Goal: Information Seeking & Learning: Learn about a topic

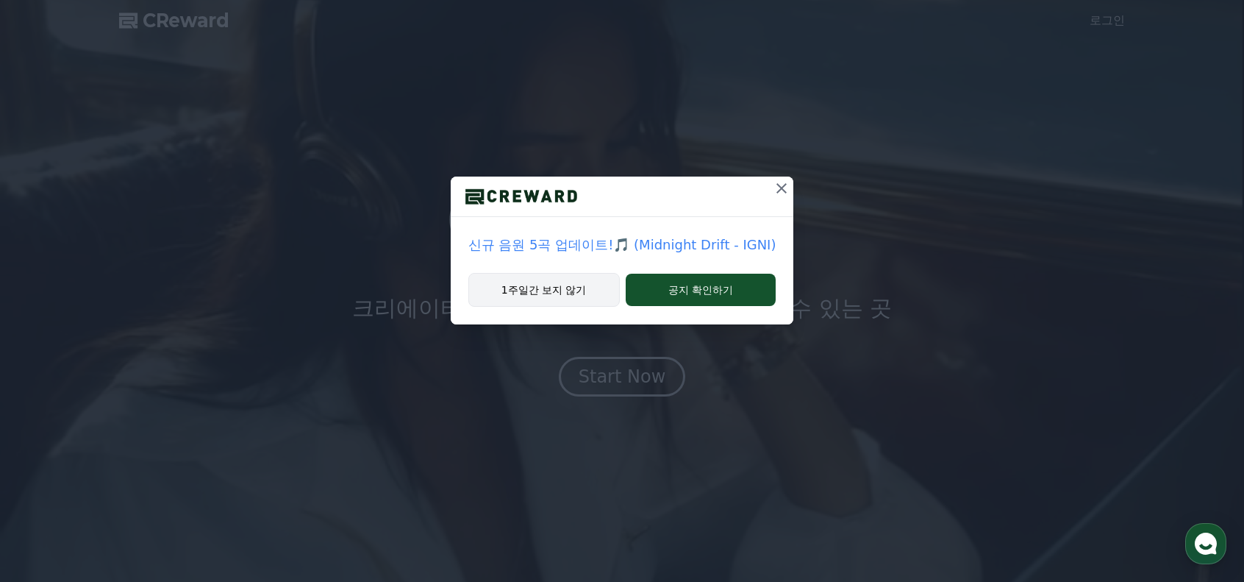
click at [550, 291] on button "1주일간 보지 않기" at bounding box center [543, 290] width 151 height 34
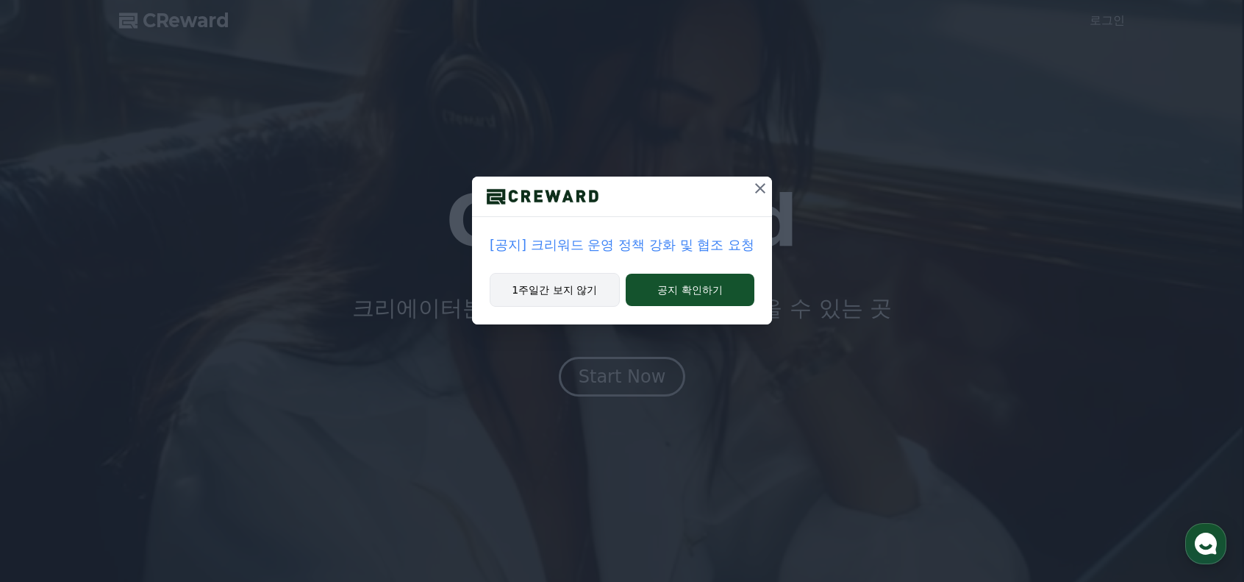
click at [591, 299] on button "1주일간 보지 않기" at bounding box center [555, 290] width 130 height 34
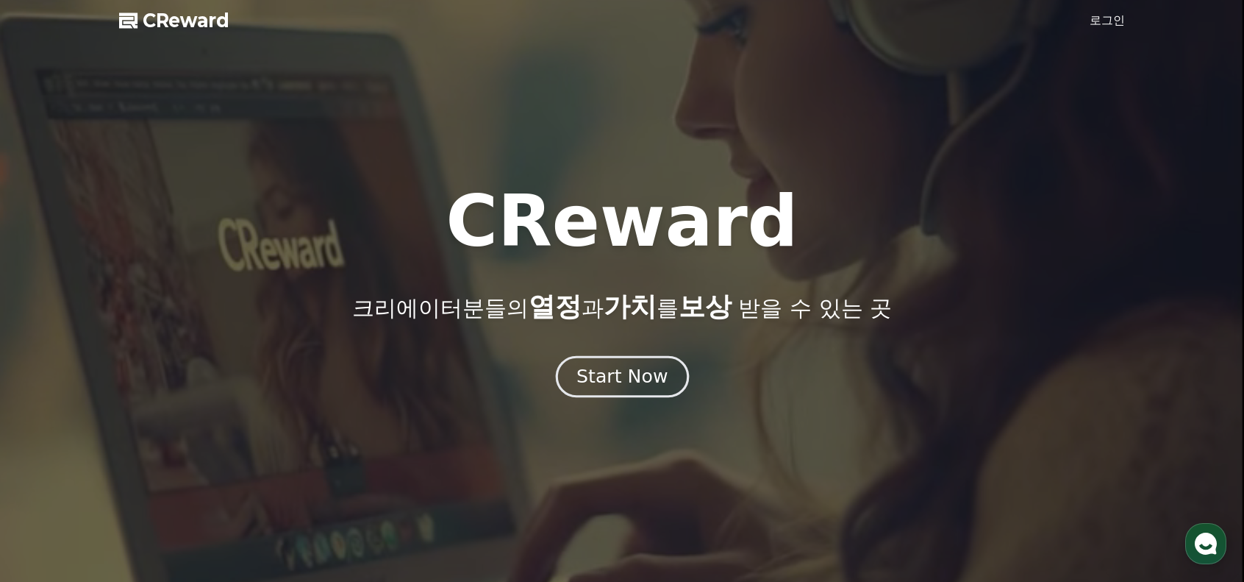
click at [613, 366] on div "Start Now" at bounding box center [622, 376] width 91 height 25
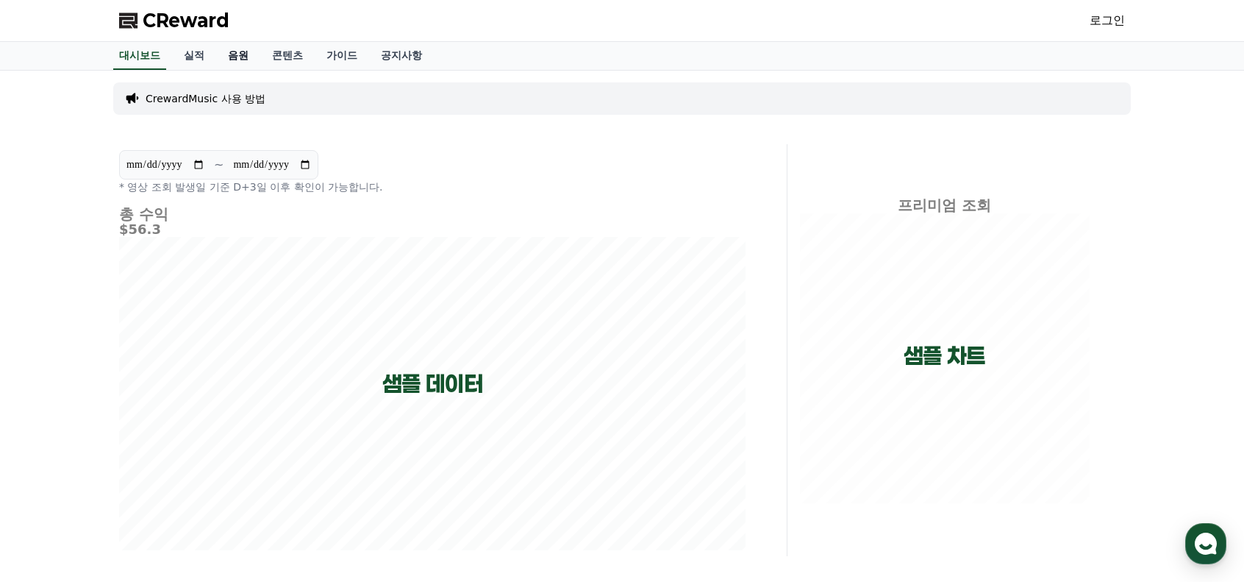
click at [252, 58] on link "음원" at bounding box center [238, 56] width 44 height 28
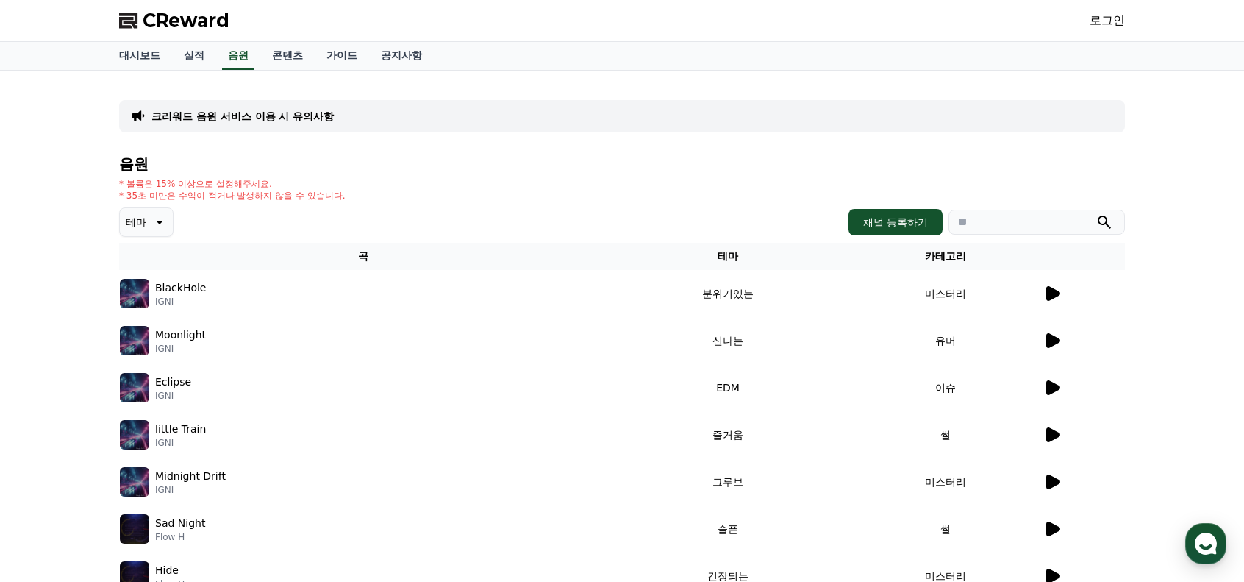
click at [1049, 294] on icon at bounding box center [1054, 293] width 14 height 15
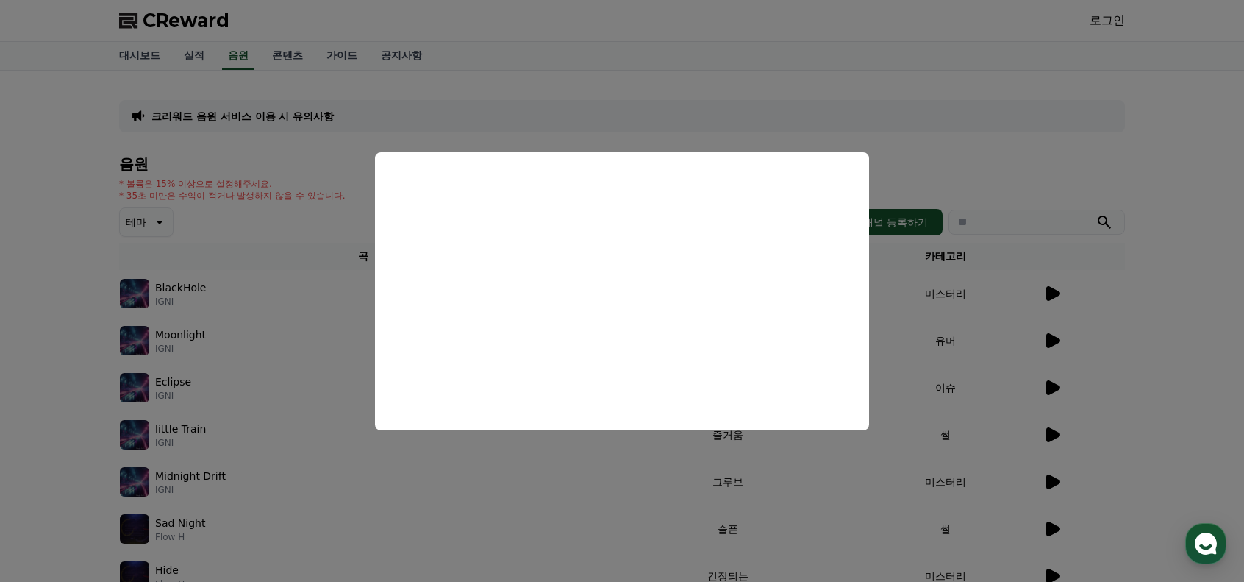
click at [43, 352] on button "close modal" at bounding box center [622, 291] width 1244 height 582
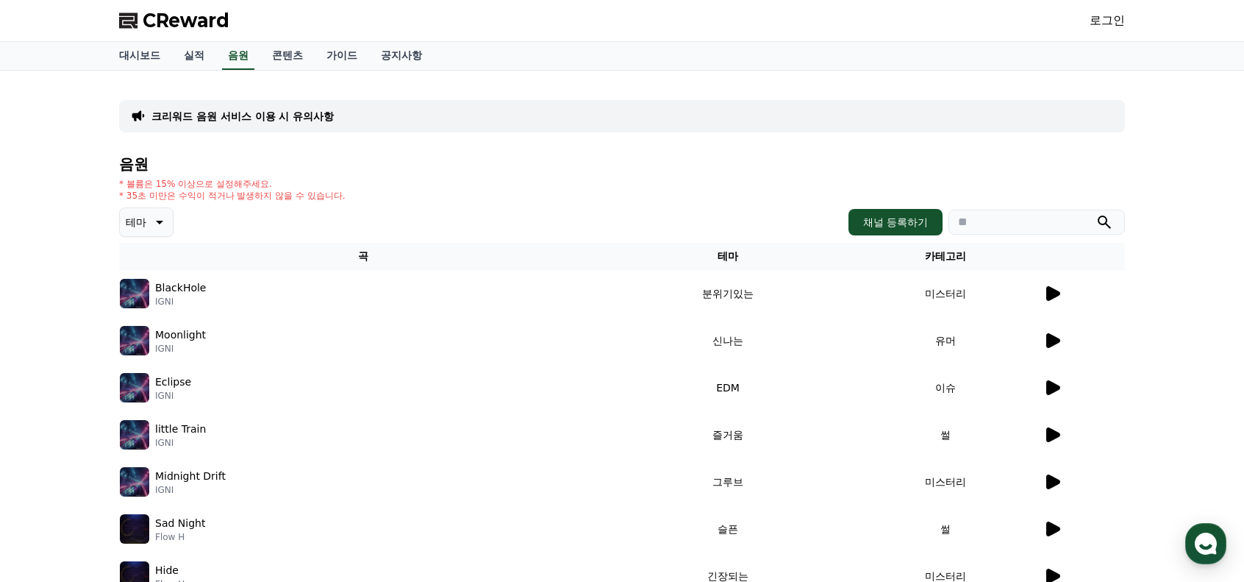
click at [1095, 245] on th at bounding box center [1084, 256] width 82 height 27
click at [146, 224] on button "테마" at bounding box center [146, 221] width 54 height 29
click at [156, 332] on button "호기심" at bounding box center [142, 337] width 43 height 32
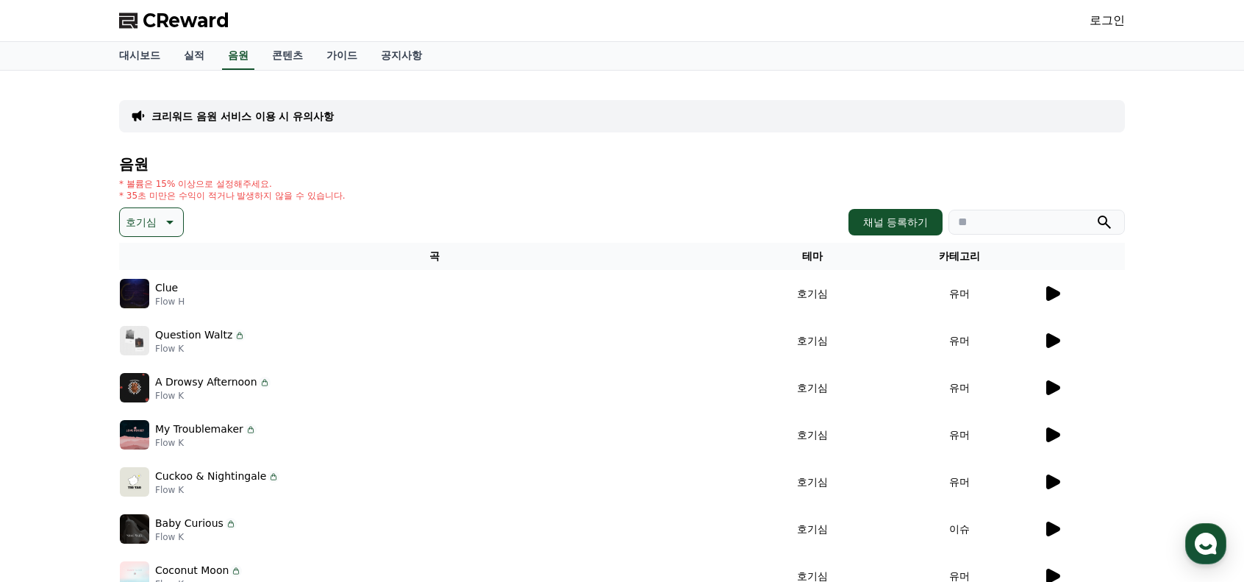
click at [1056, 293] on icon at bounding box center [1054, 293] width 14 height 15
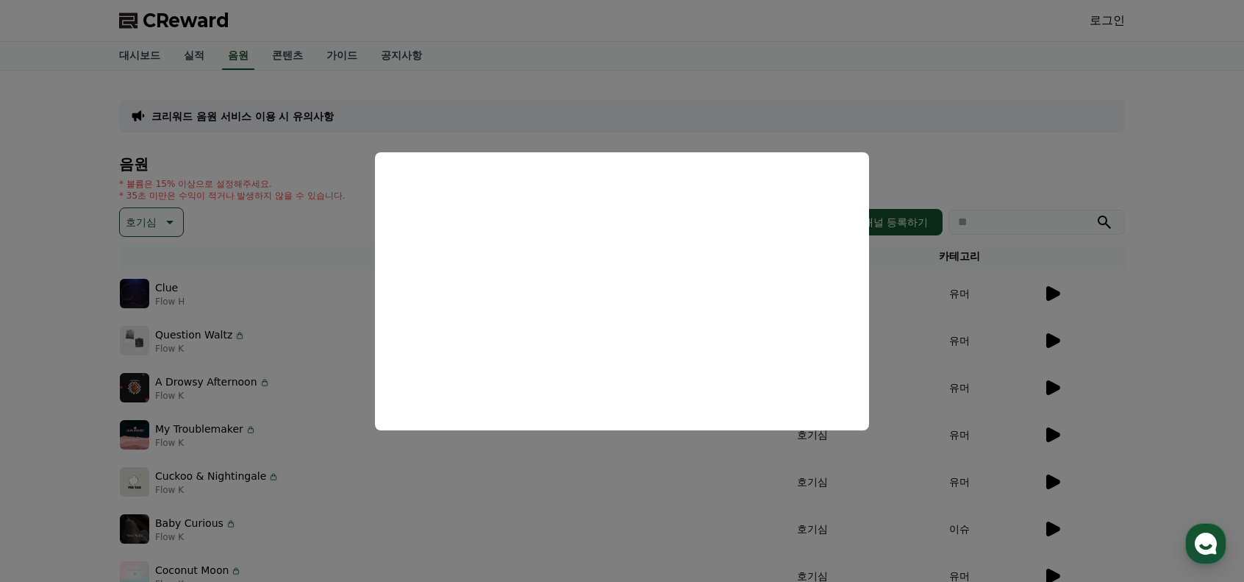
click at [87, 313] on button "close modal" at bounding box center [622, 291] width 1244 height 582
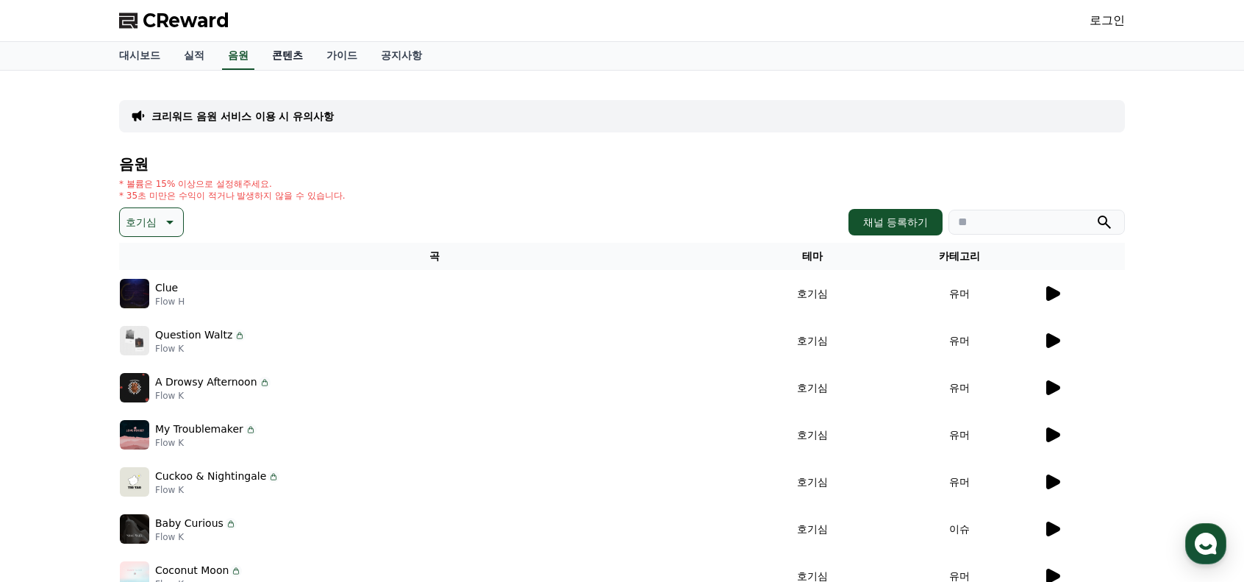
click at [299, 54] on link "콘텐츠" at bounding box center [287, 56] width 54 height 28
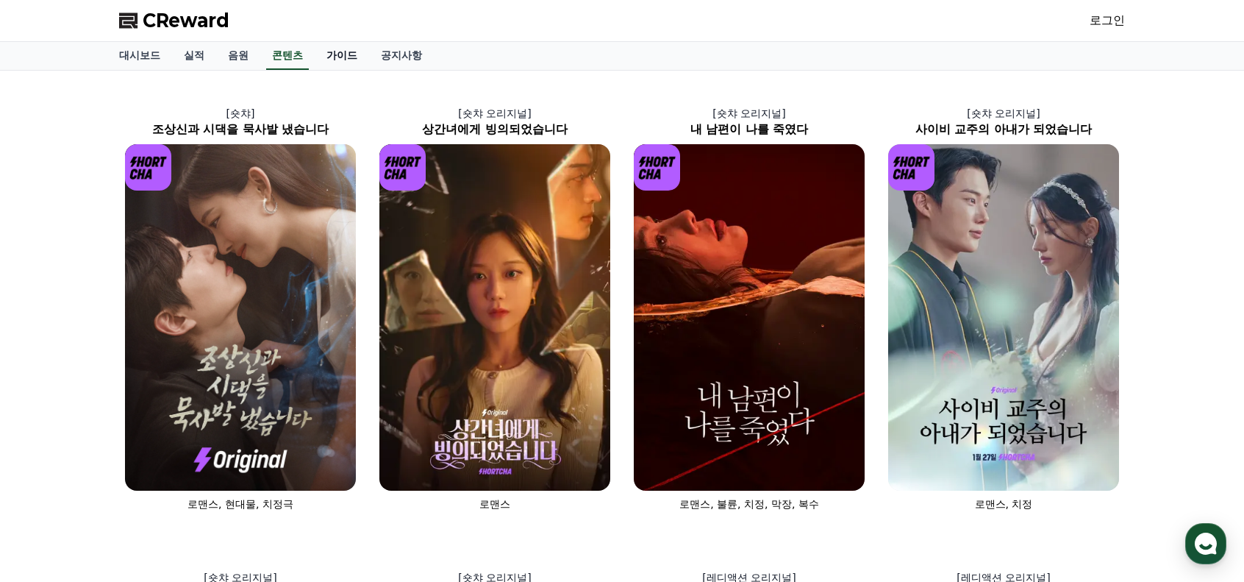
click at [350, 49] on link "가이드" at bounding box center [342, 56] width 54 height 28
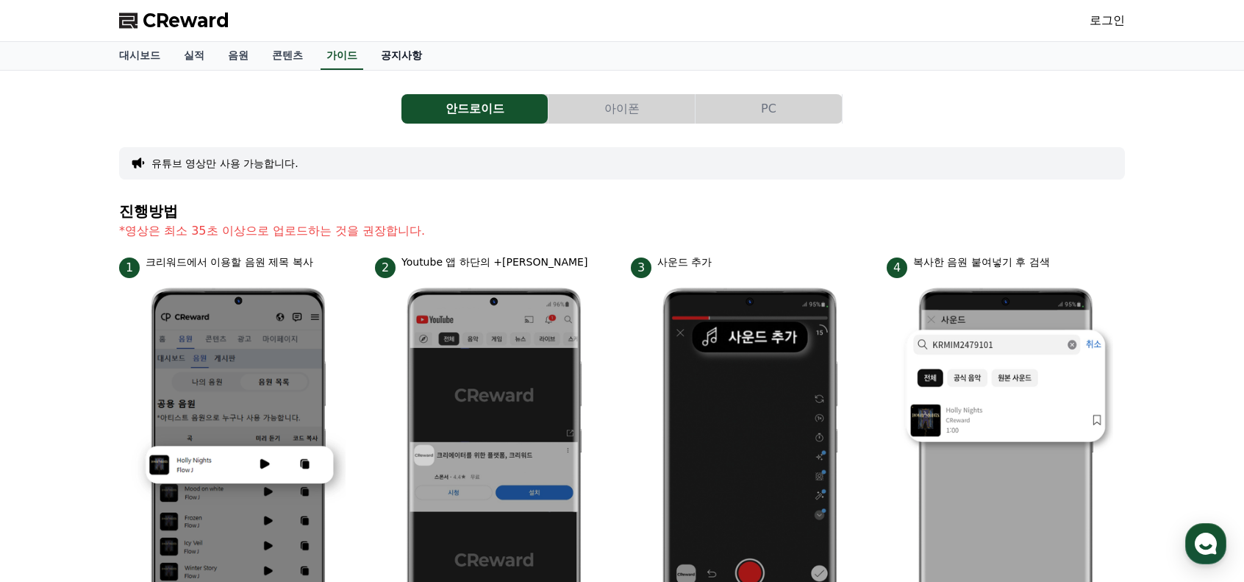
click at [409, 54] on link "공지사항" at bounding box center [401, 56] width 65 height 28
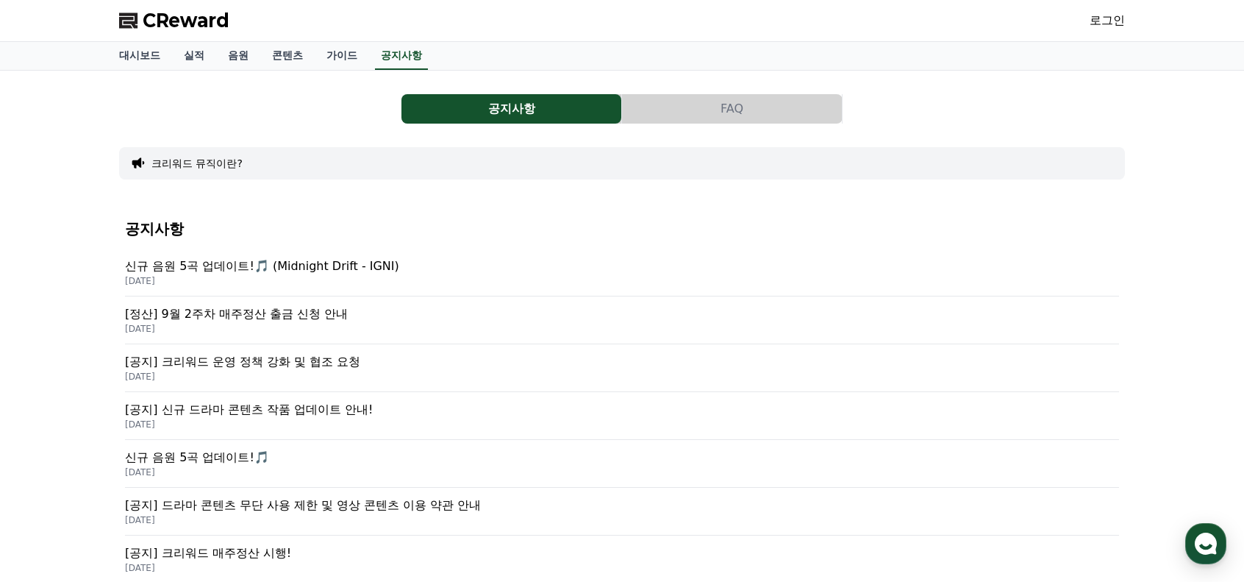
click at [248, 267] on p "신규 음원 5곡 업데이트!🎵 (Midnight Drift - IGNI)" at bounding box center [622, 266] width 994 height 18
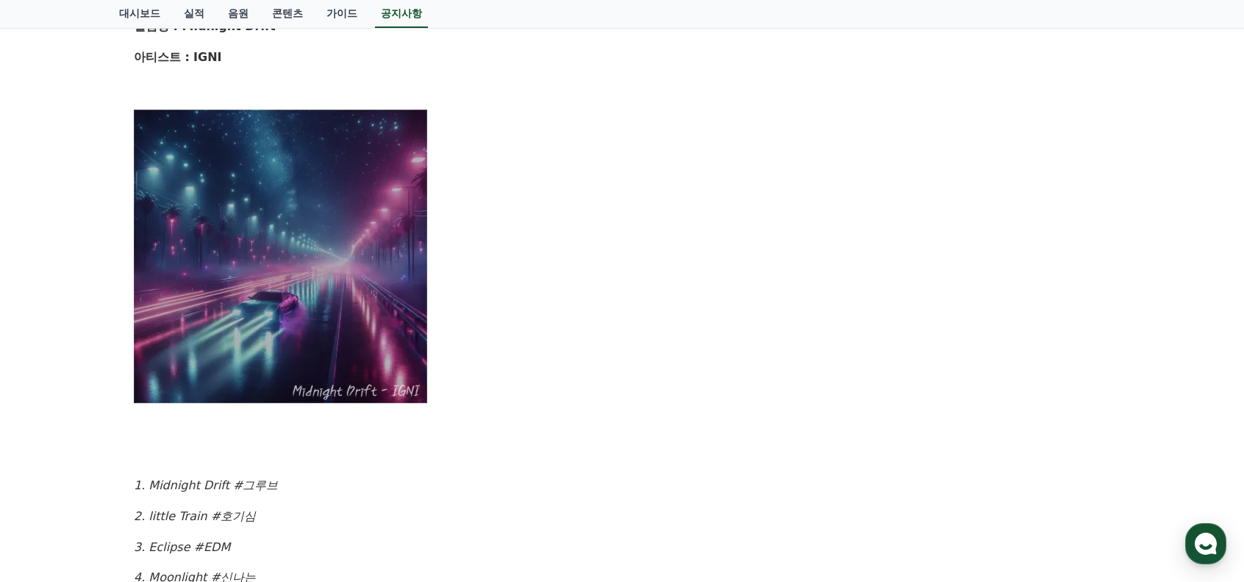
scroll to position [441, 0]
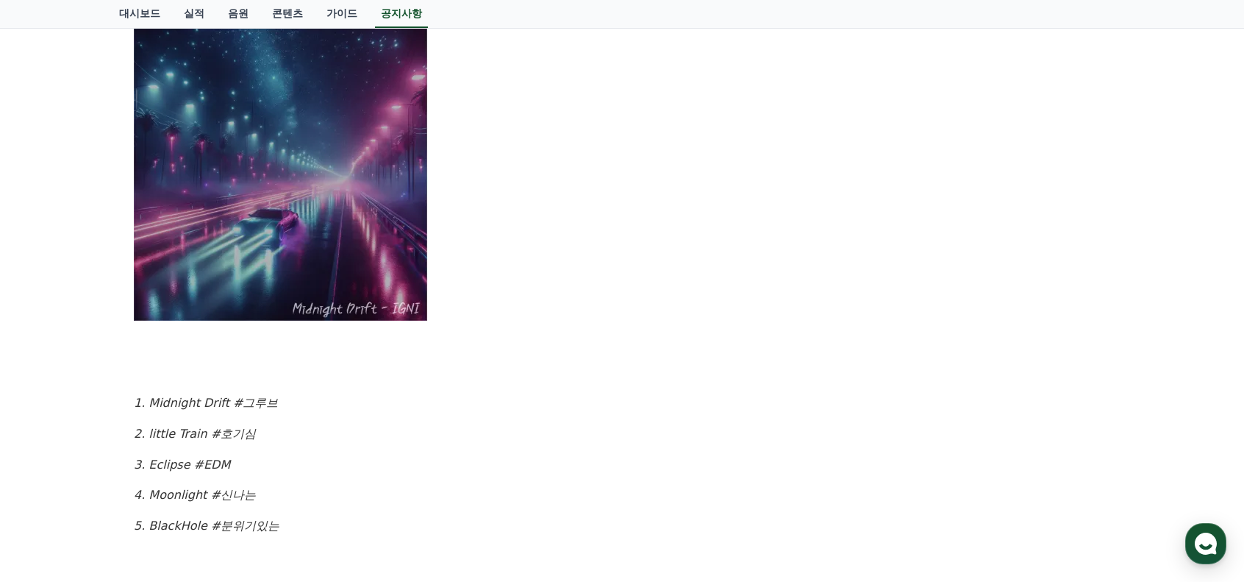
drag, startPoint x: 248, startPoint y: 267, endPoint x: 262, endPoint y: 256, distance: 17.8
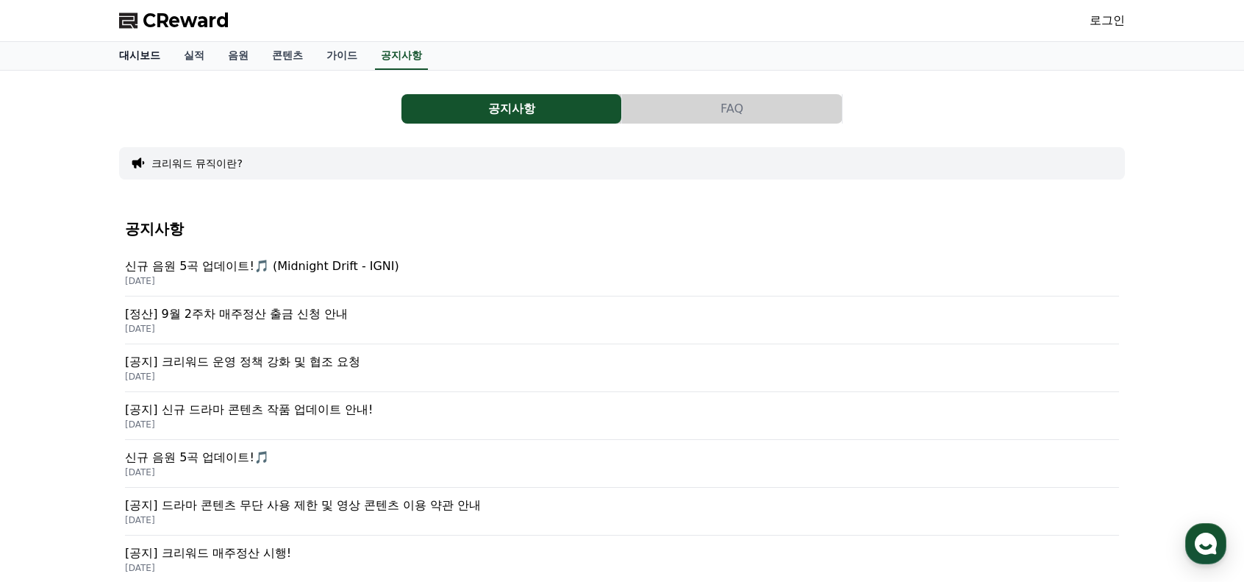
click at [136, 51] on link "대시보드" at bounding box center [139, 56] width 65 height 28
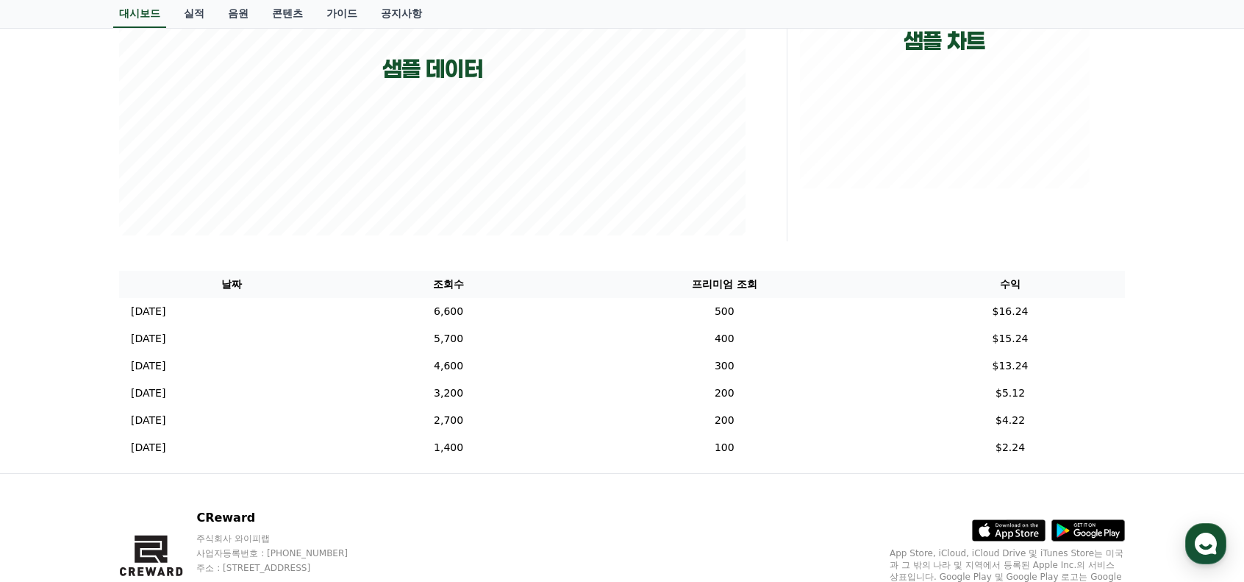
scroll to position [388, 0]
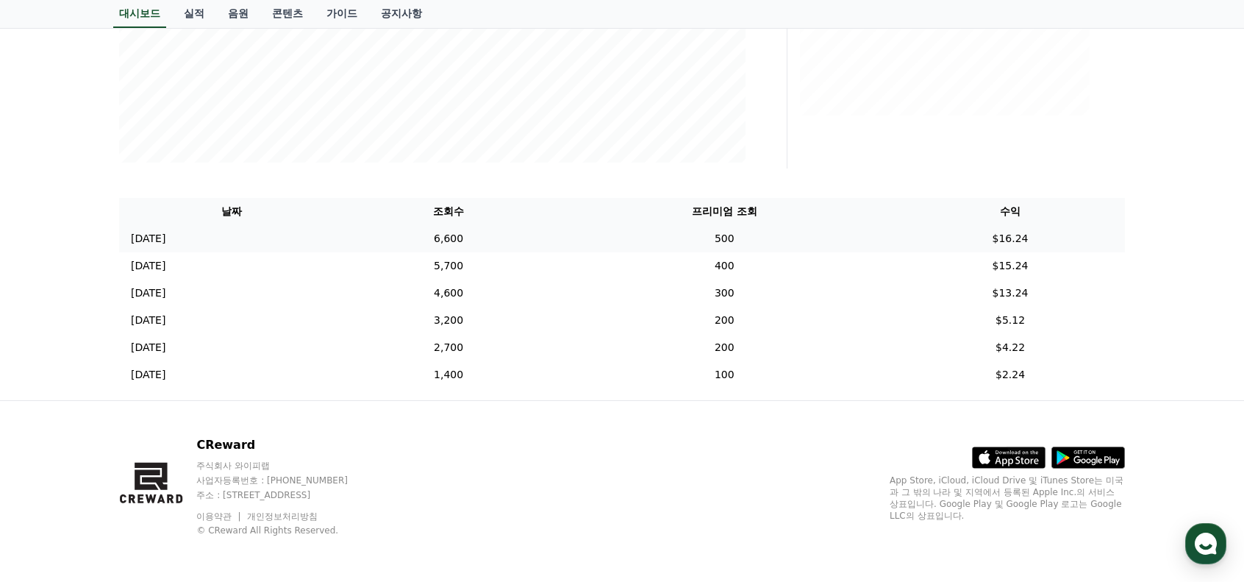
click at [201, 240] on td "[DATE] 12/05" at bounding box center [231, 238] width 225 height 27
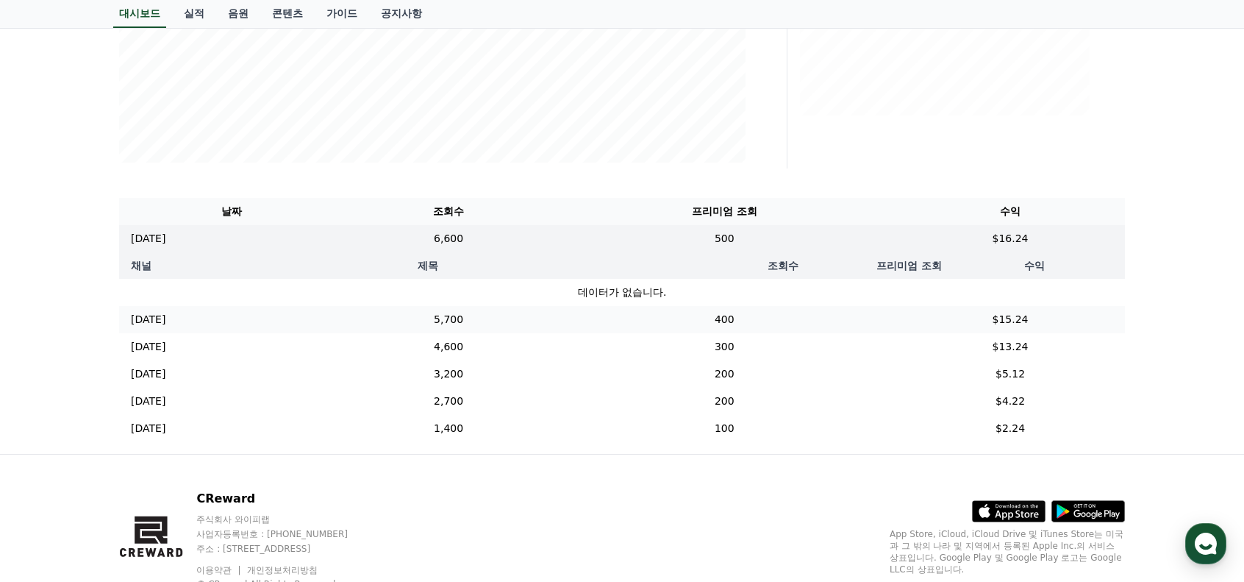
click at [165, 327] on p "[DATE]" at bounding box center [148, 319] width 35 height 15
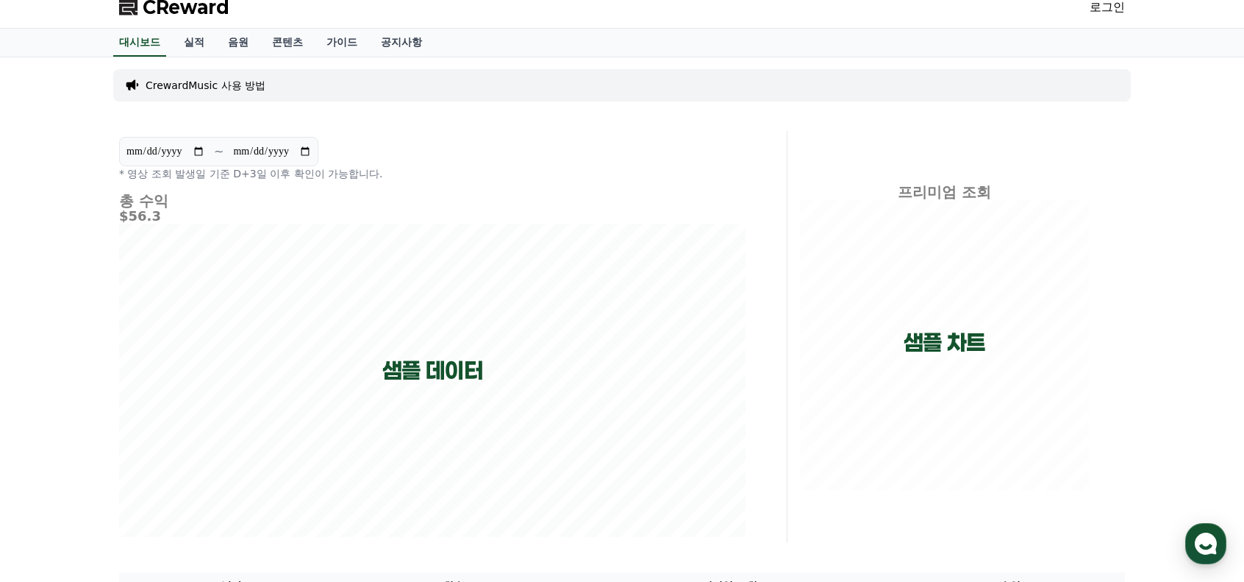
scroll to position [12, 0]
click at [212, 46] on link "실적" at bounding box center [194, 44] width 44 height 28
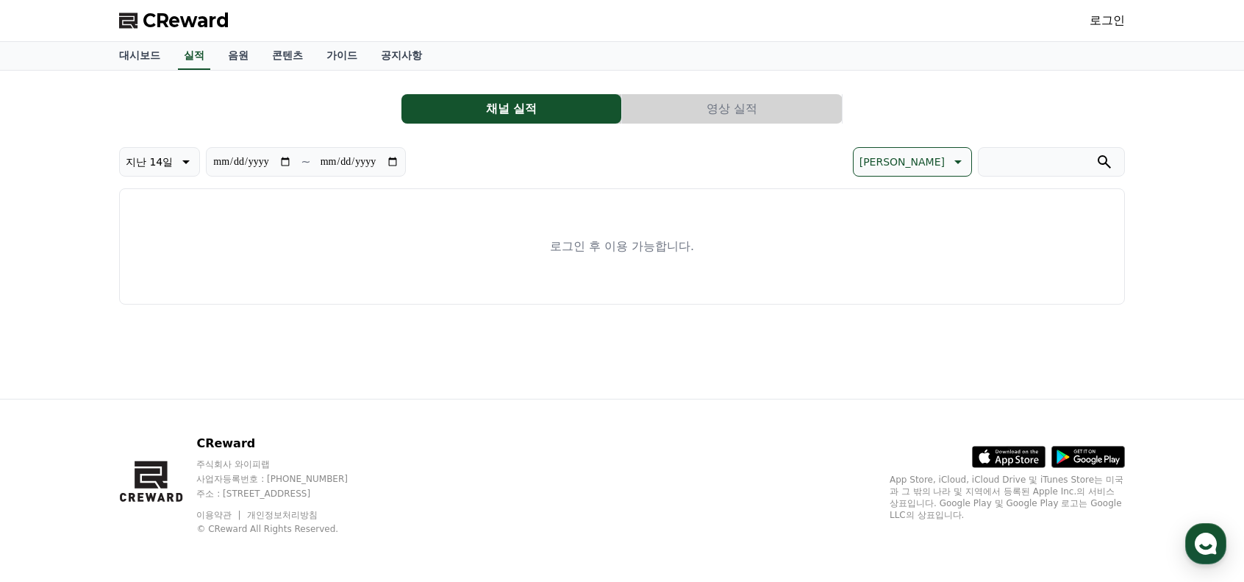
click at [735, 114] on button "영상 실적" at bounding box center [732, 108] width 220 height 29
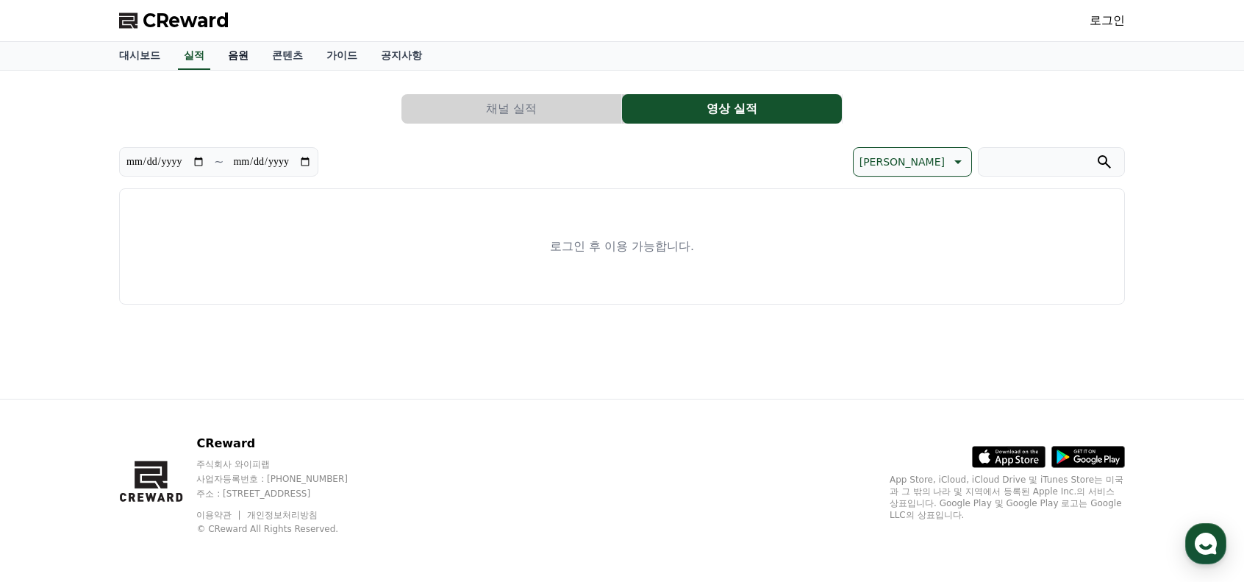
click at [250, 55] on link "음원" at bounding box center [238, 56] width 44 height 28
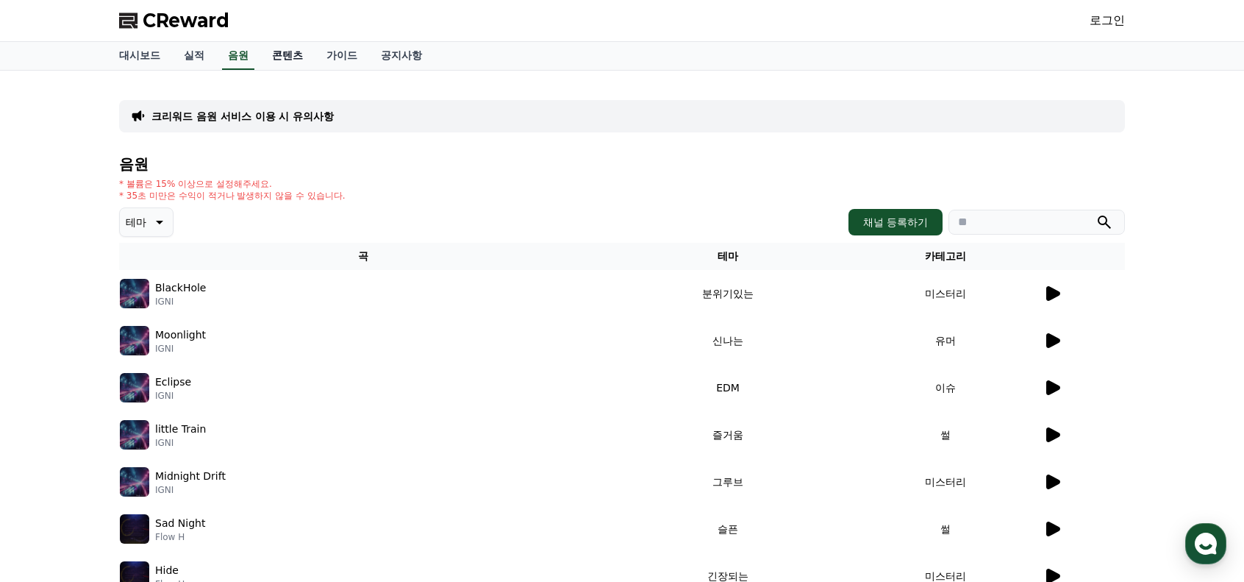
click at [288, 59] on link "콘텐츠" at bounding box center [287, 56] width 54 height 28
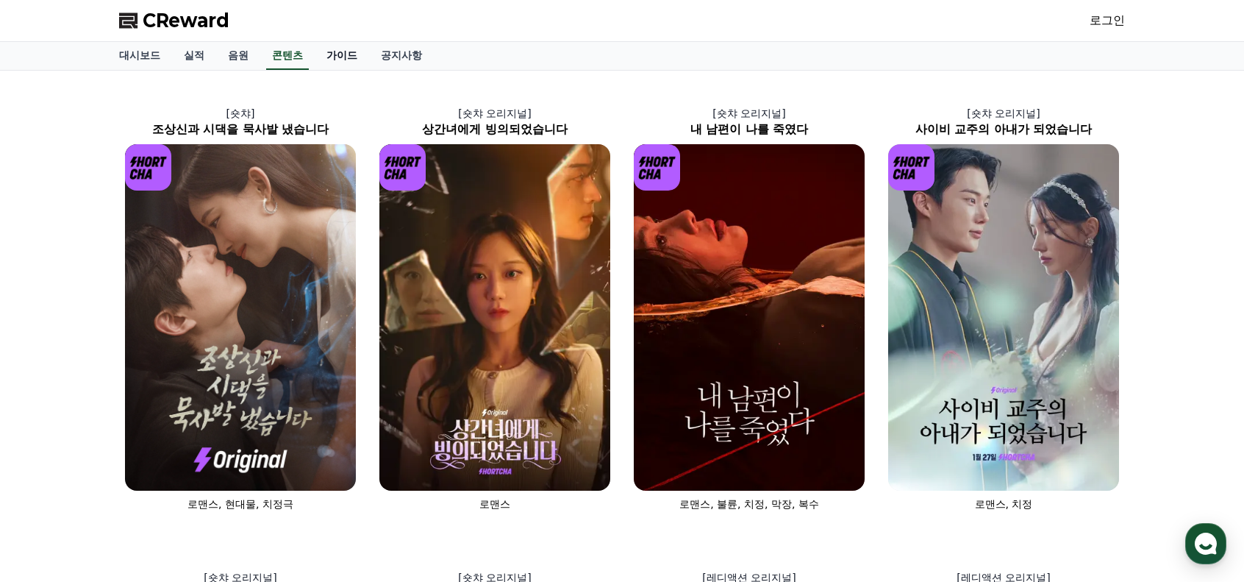
click at [328, 46] on link "가이드" at bounding box center [342, 56] width 54 height 28
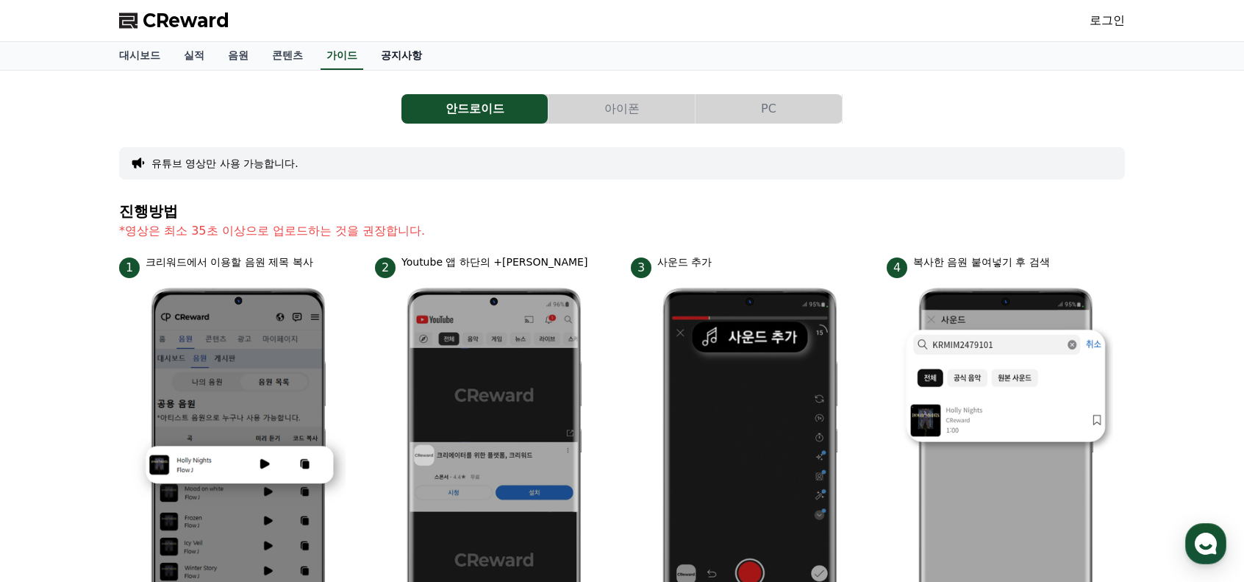
click at [399, 57] on link "공지사항" at bounding box center [401, 56] width 65 height 28
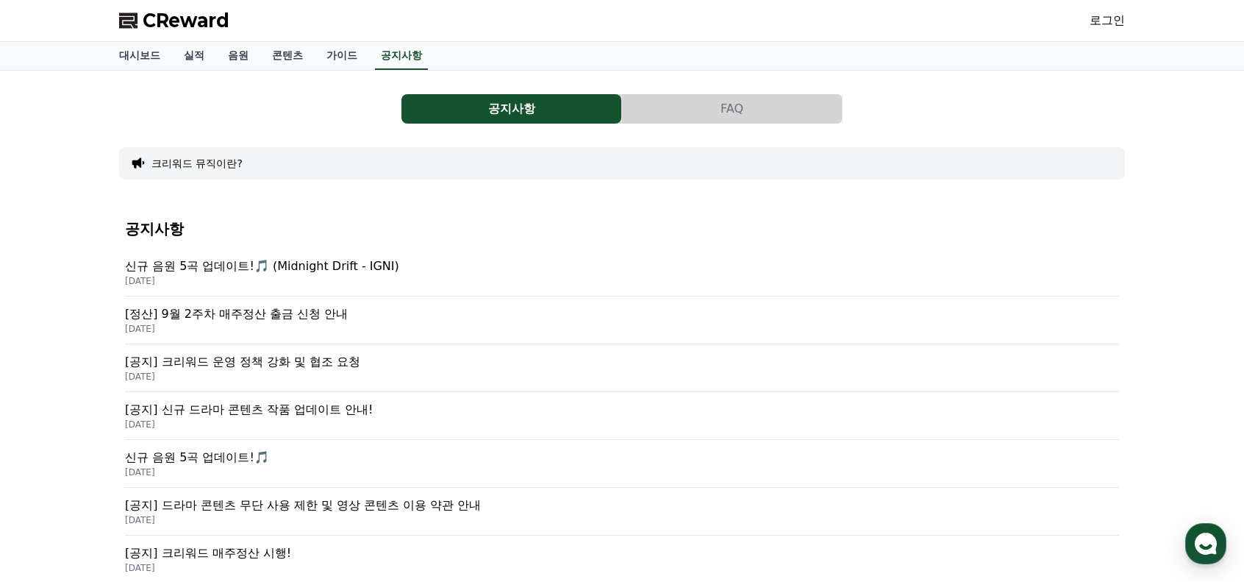
click at [191, 39] on div "CReward 로그인" at bounding box center [622, 20] width 1030 height 41
click at [197, 54] on link "실적" at bounding box center [194, 56] width 44 height 28
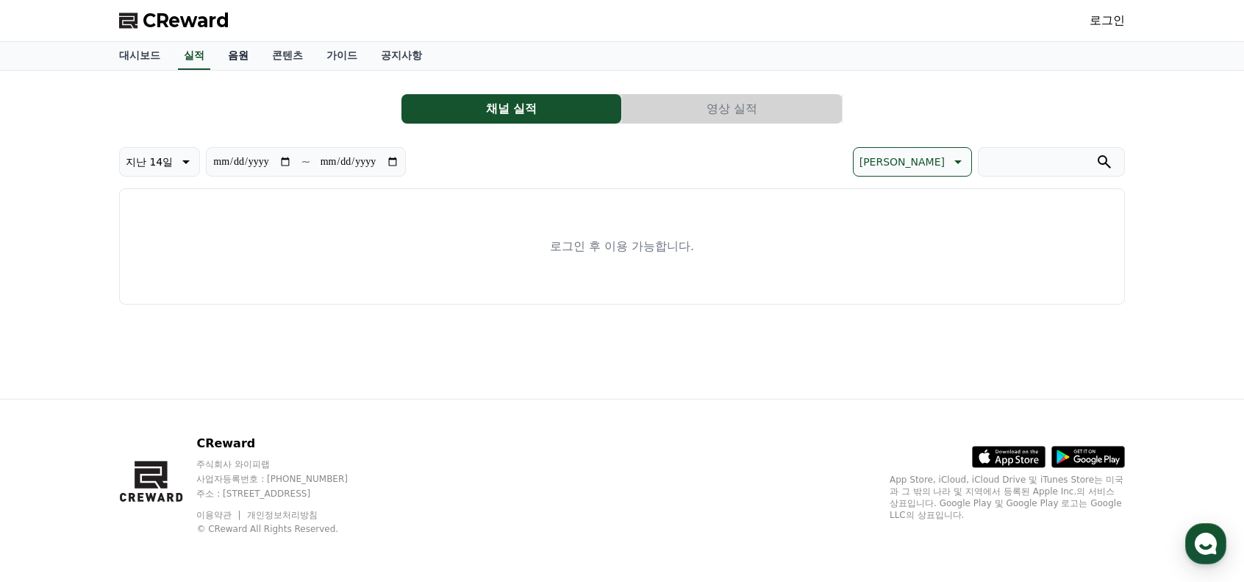
click at [224, 56] on link "음원" at bounding box center [238, 56] width 44 height 28
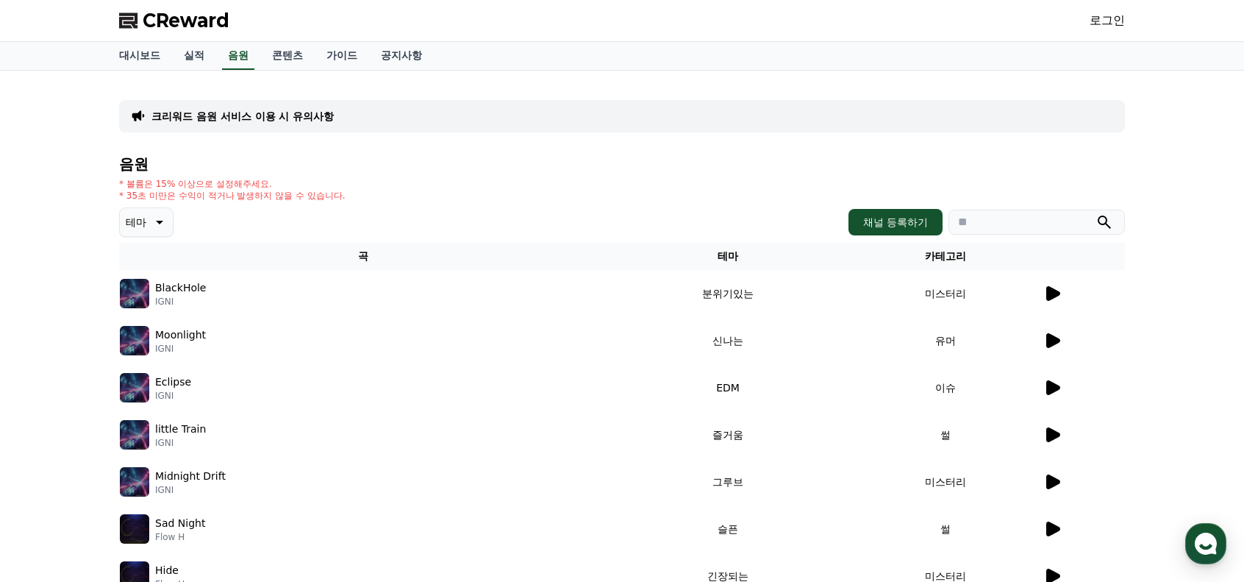
click at [132, 225] on p "테마" at bounding box center [136, 222] width 21 height 21
click at [21, 325] on div "크리워드 음원 서비스 이용 시 유의사항 음원 * 볼륨은 15% 이상으로 설정해주세요. * 35초 미만은 수익이 적거나 발생하지 않을 수 있습니…" at bounding box center [622, 426] width 1244 height 711
click at [343, 166] on h4 "음원" at bounding box center [622, 164] width 1006 height 16
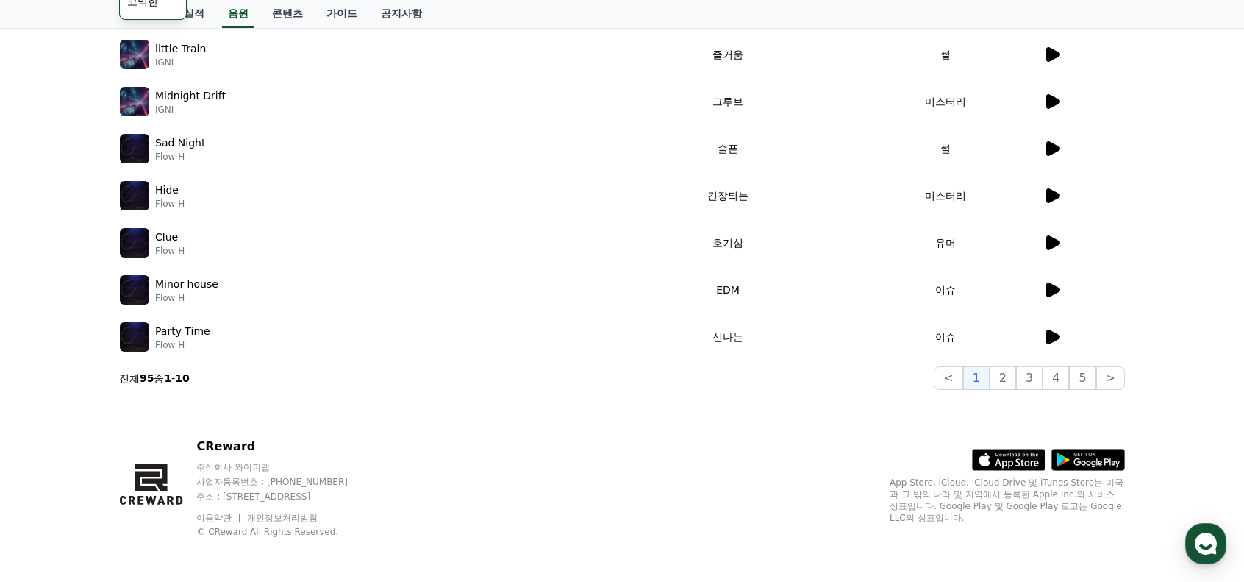
scroll to position [382, 0]
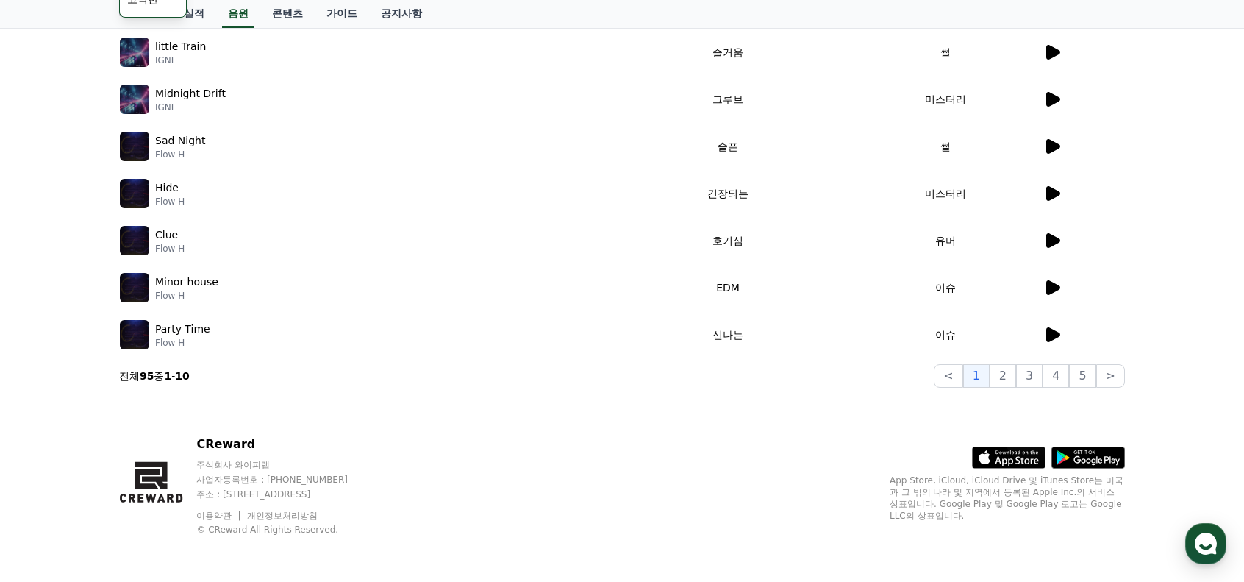
click at [1052, 334] on icon at bounding box center [1054, 334] width 14 height 15
